Goal: Download file/media

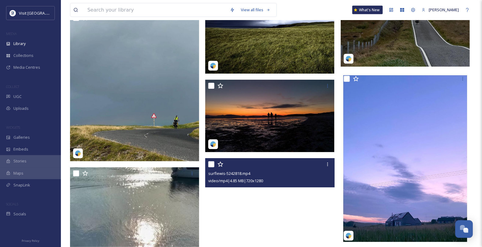
scroll to position [3487, 0]
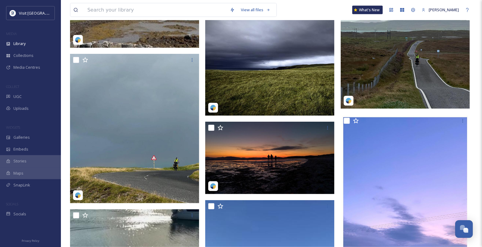
drag, startPoint x: 268, startPoint y: 175, endPoint x: 406, endPoint y: 101, distance: 156.2
click at [406, 101] on img at bounding box center [405, 34] width 129 height 149
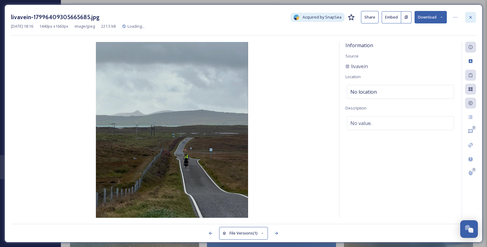
click at [471, 16] on icon at bounding box center [471, 17] width 5 height 5
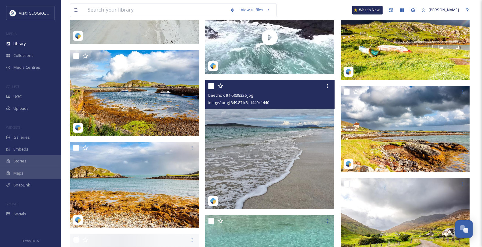
scroll to position [5247, 0]
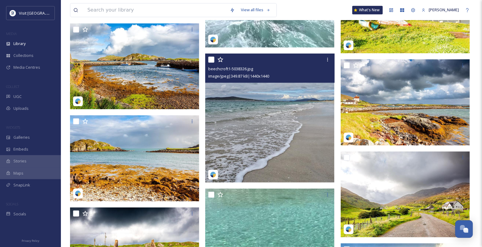
click at [302, 152] on img at bounding box center [269, 118] width 129 height 129
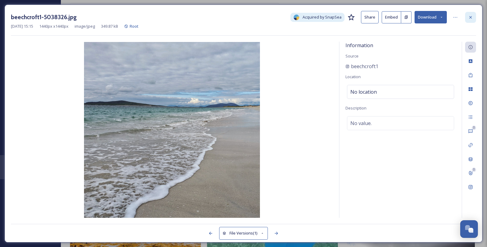
click at [469, 19] on icon at bounding box center [471, 17] width 5 height 5
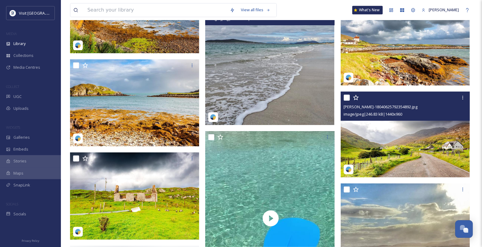
scroll to position [5382, 0]
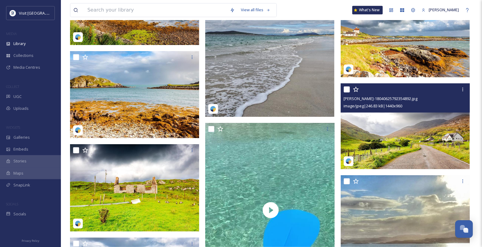
click at [400, 165] on img at bounding box center [405, 126] width 129 height 86
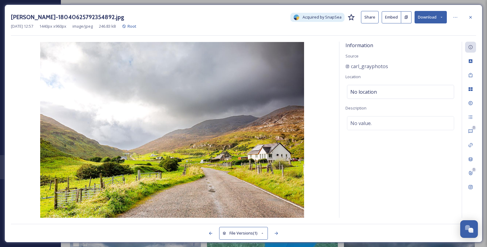
click at [470, 18] on icon at bounding box center [471, 17] width 5 height 5
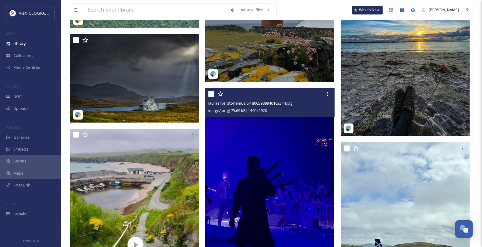
scroll to position [6669, 0]
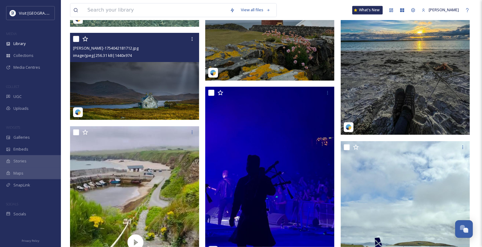
click at [178, 107] on img at bounding box center [134, 76] width 129 height 87
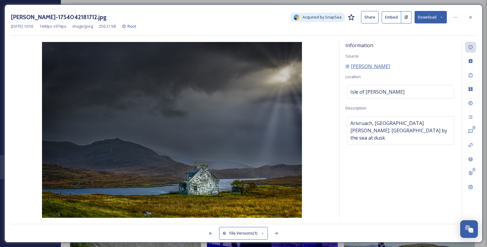
click at [390, 70] on span "[PERSON_NAME]" at bounding box center [370, 66] width 39 height 7
click at [441, 19] on icon at bounding box center [442, 17] width 4 height 4
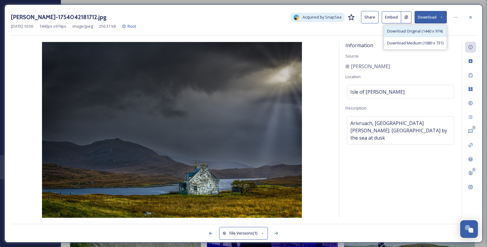
click at [421, 34] on span "Download Original (1440 x 974)" at bounding box center [415, 31] width 55 height 6
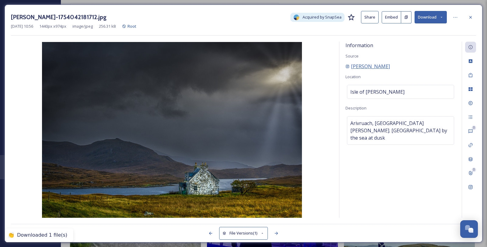
drag, startPoint x: 453, startPoint y: 73, endPoint x: 350, endPoint y: 75, distance: 102.7
click at [350, 70] on div "[PERSON_NAME]" at bounding box center [401, 66] width 110 height 7
copy span "[PERSON_NAME]"
click at [472, 18] on icon at bounding box center [471, 17] width 5 height 5
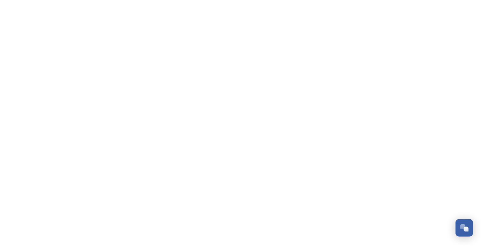
scroll to position [429, 0]
